Goal: Information Seeking & Learning: Learn about a topic

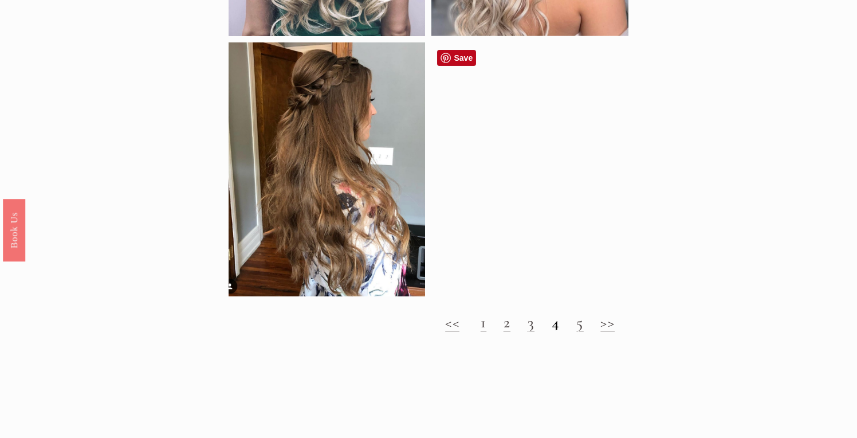
scroll to position [1318, 0]
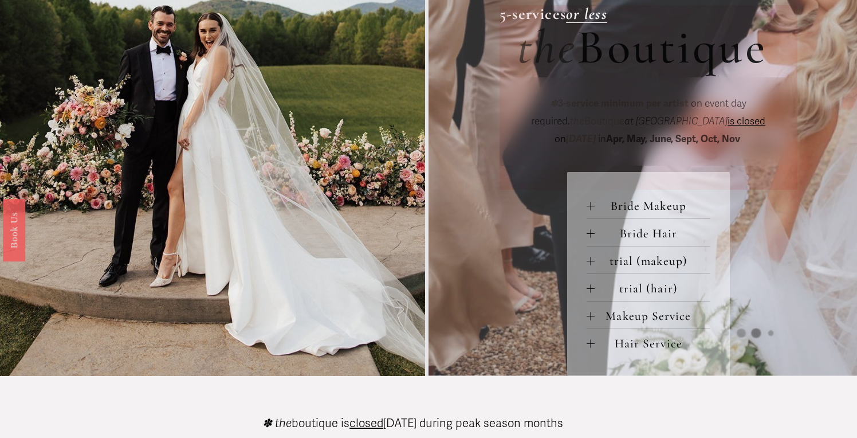
scroll to position [444, 0]
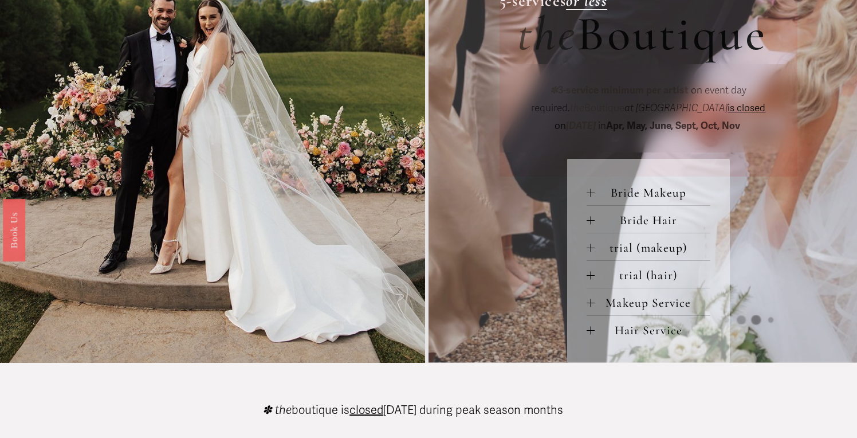
click at [589, 303] on div at bounding box center [591, 303] width 8 height 1
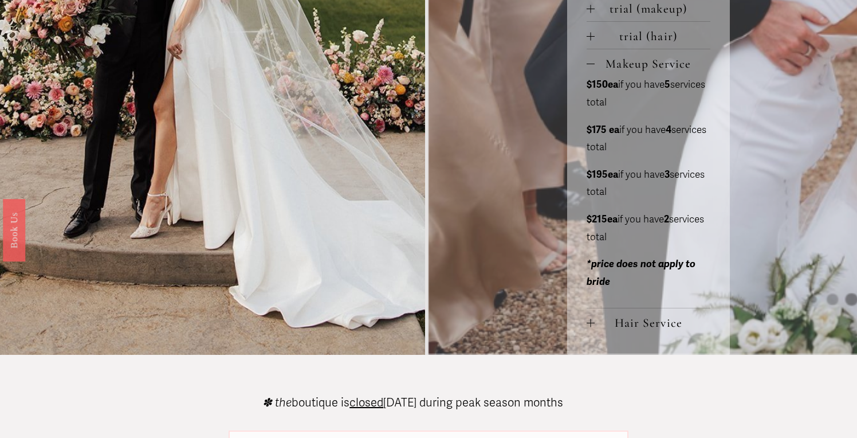
scroll to position [684, 0]
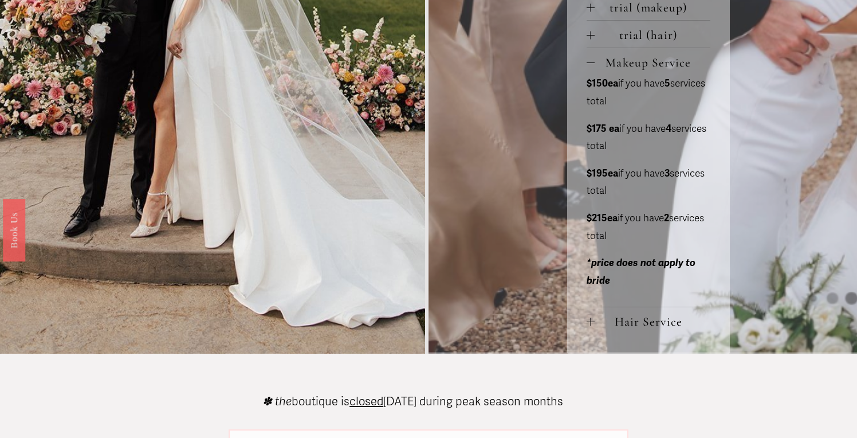
click at [593, 318] on button "Hair Service" at bounding box center [649, 320] width 124 height 27
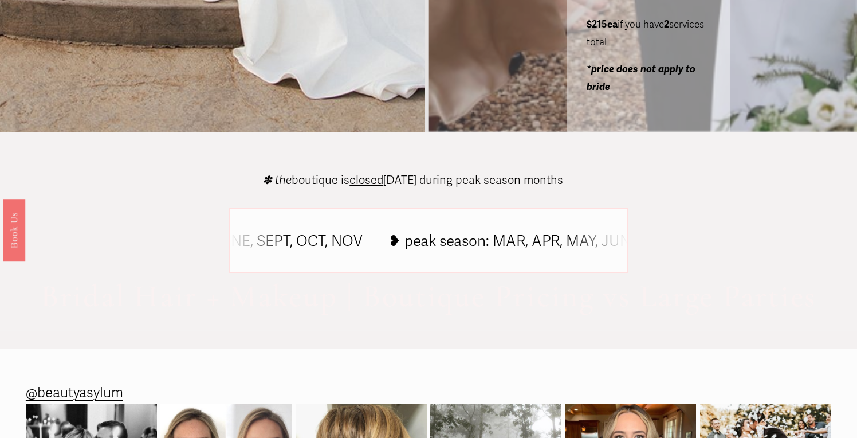
scroll to position [1379, 0]
